Goal: Navigation & Orientation: Find specific page/section

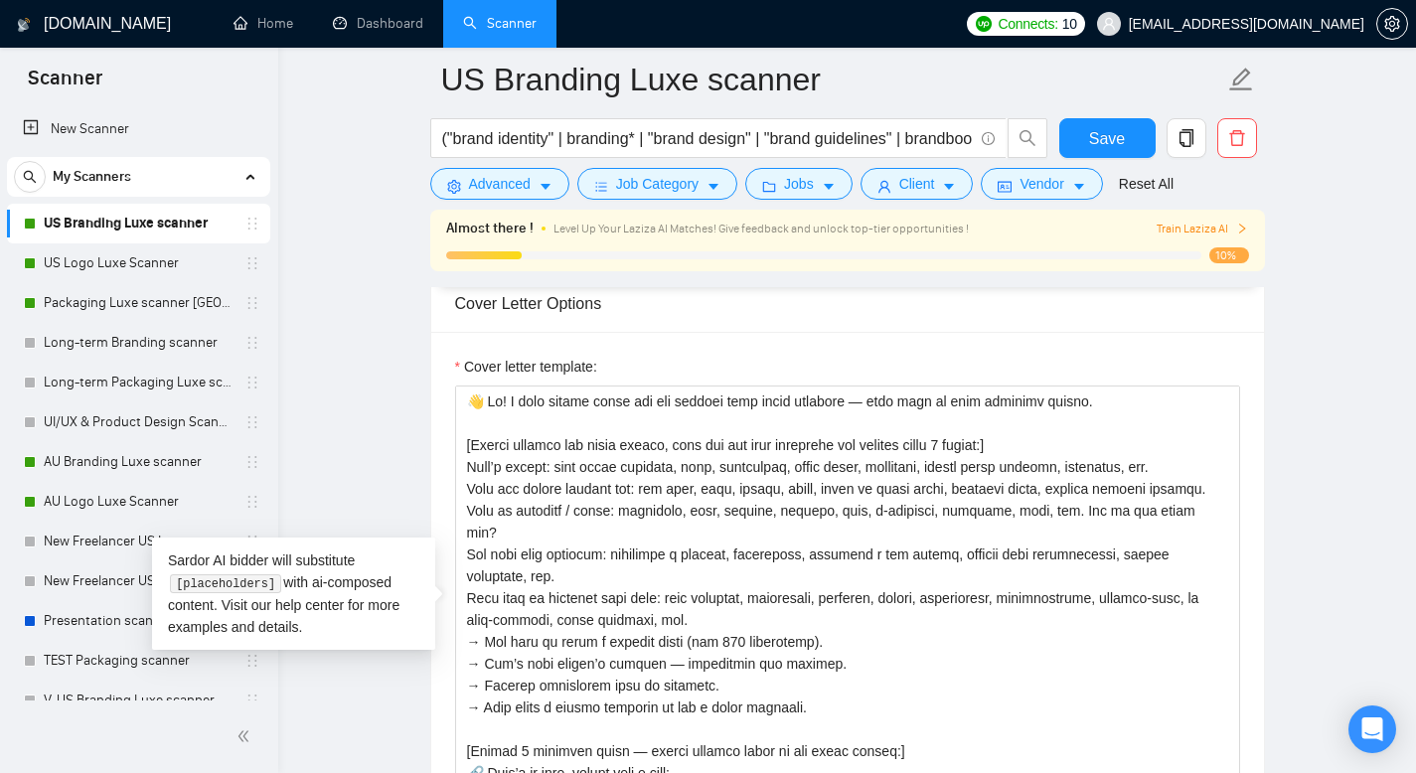
scroll to position [386, 0]
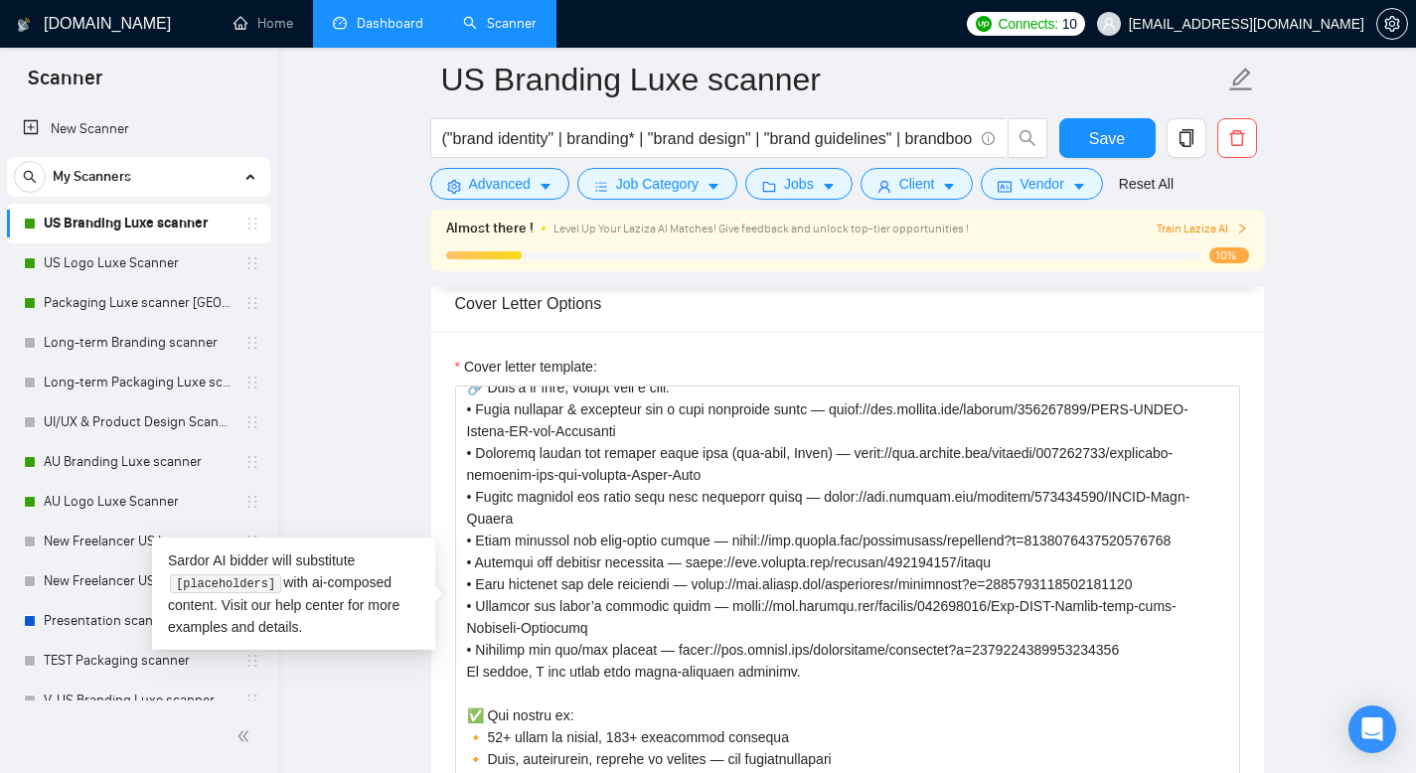
click at [402, 25] on link "Dashboard" at bounding box center [378, 23] width 90 height 17
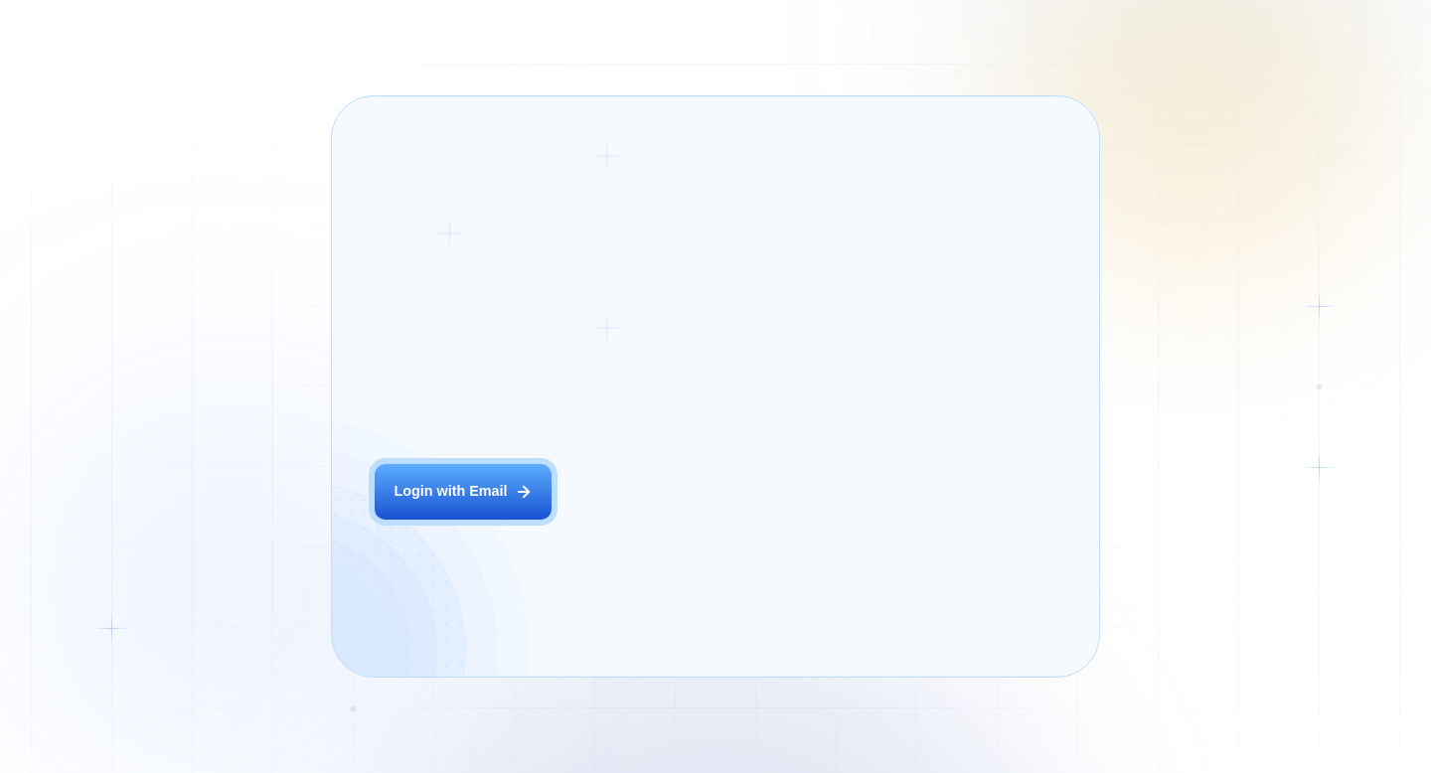
click at [619, 534] on div "Login ‍ Welcome to GigRadar. AI Business Manager for Agencies Login with Email" at bounding box center [516, 386] width 327 height 537
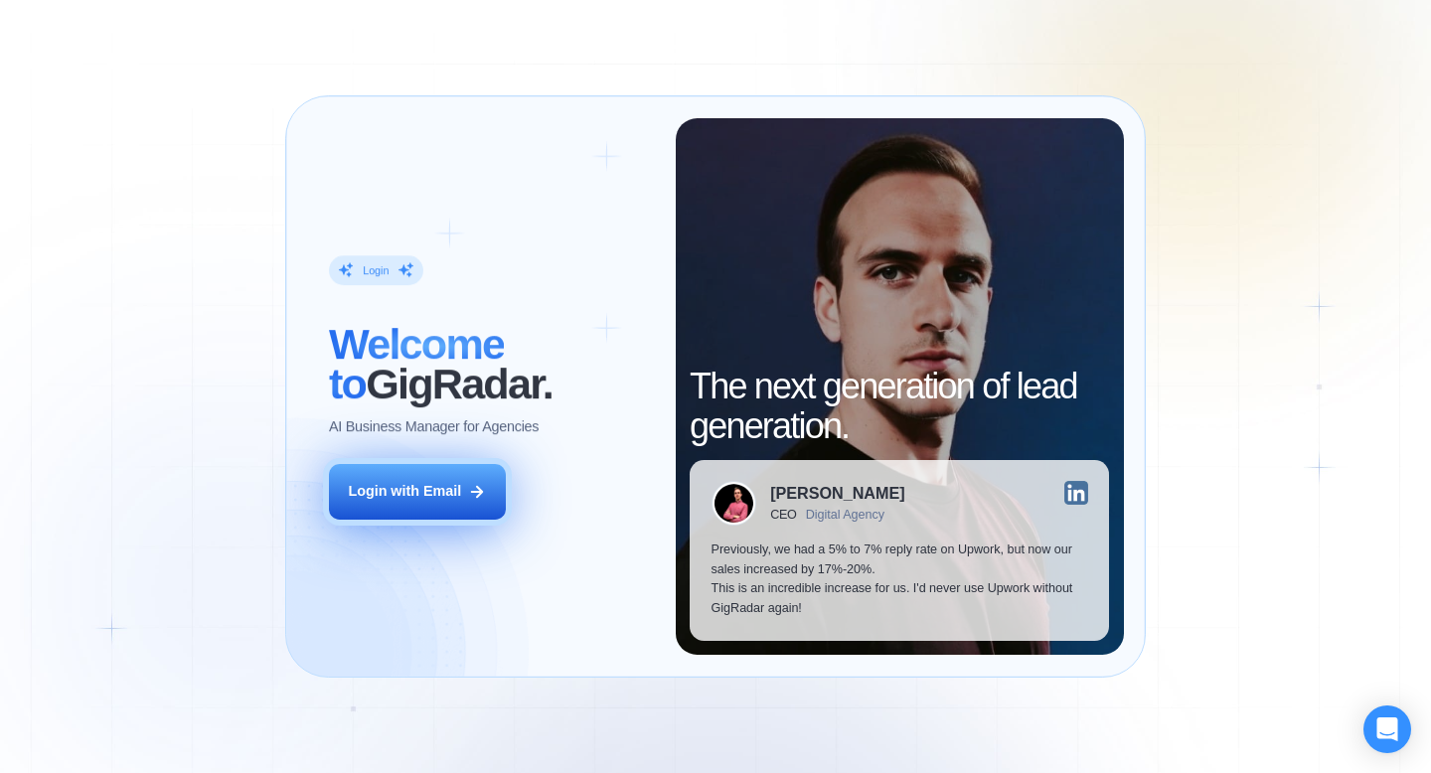
click at [494, 502] on button "Login with Email" at bounding box center [417, 492] width 177 height 56
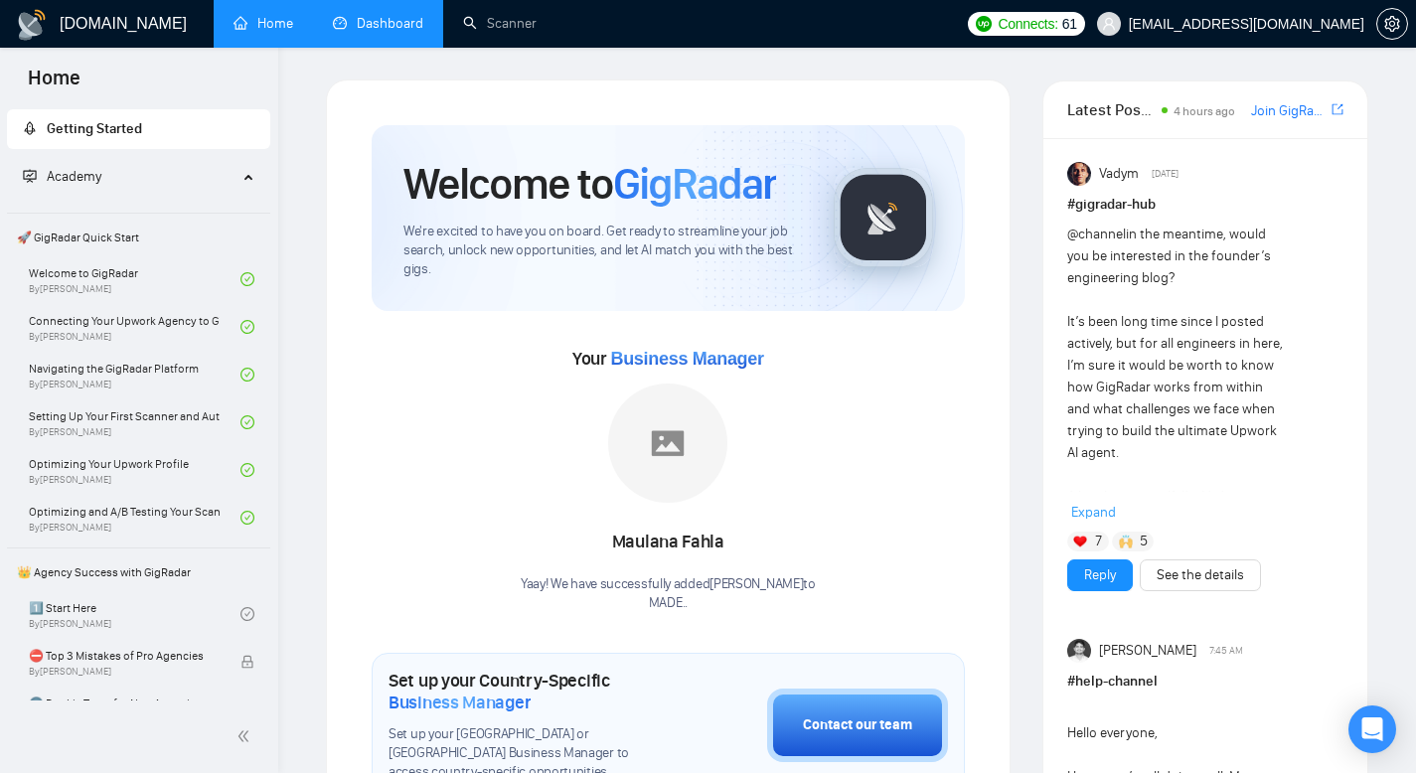
click at [361, 23] on link "Dashboard" at bounding box center [378, 23] width 90 height 17
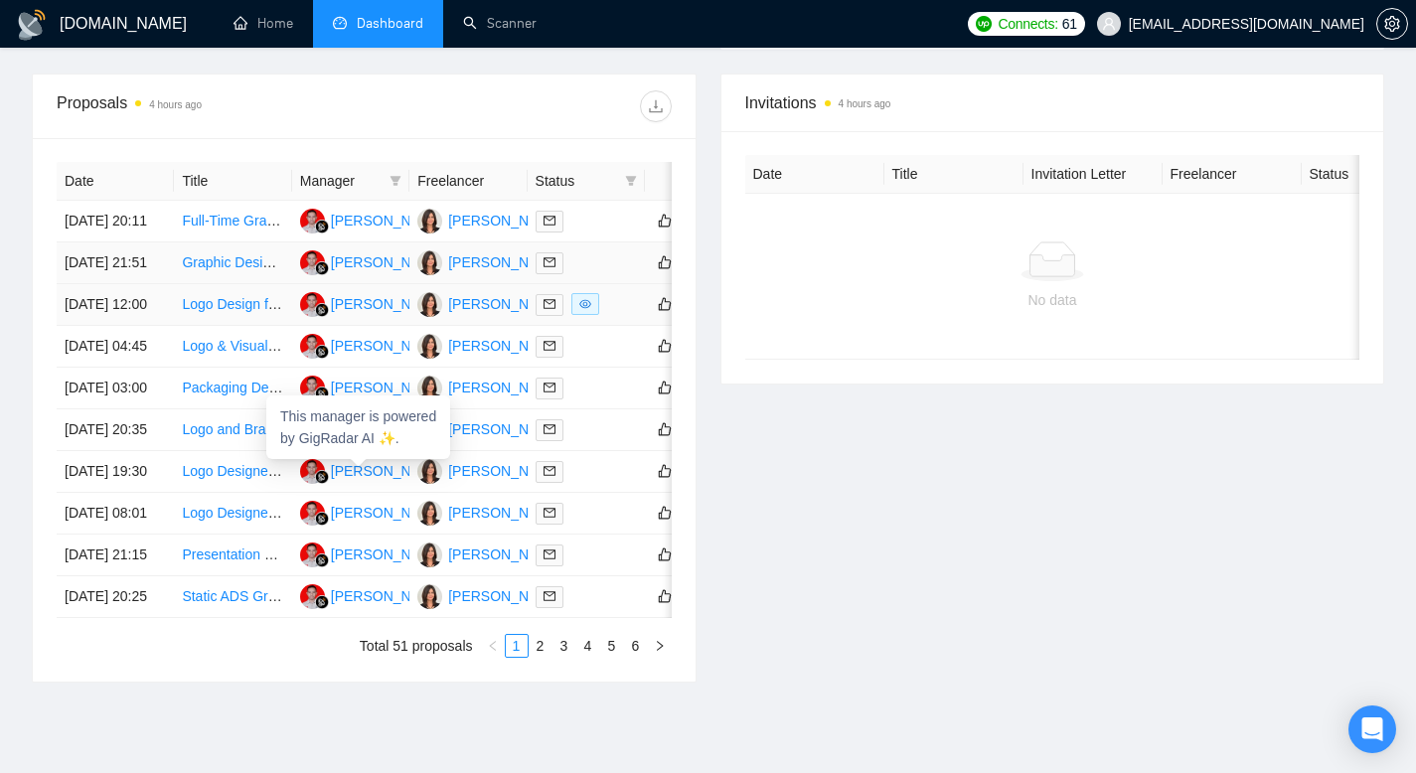
scroll to position [767, 0]
